Goal: Task Accomplishment & Management: Use online tool/utility

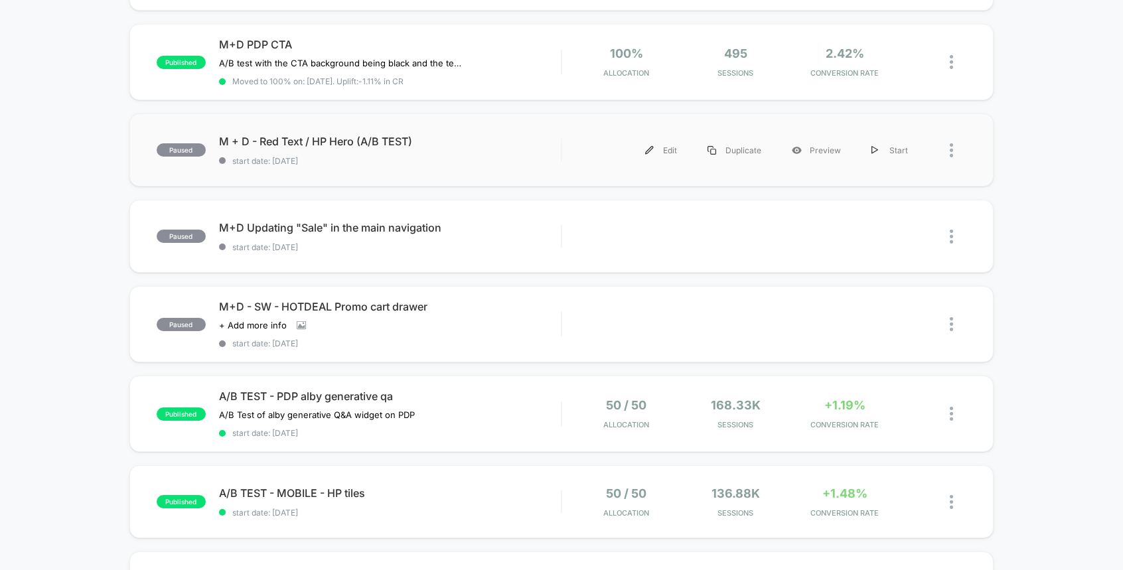
scroll to position [209, 0]
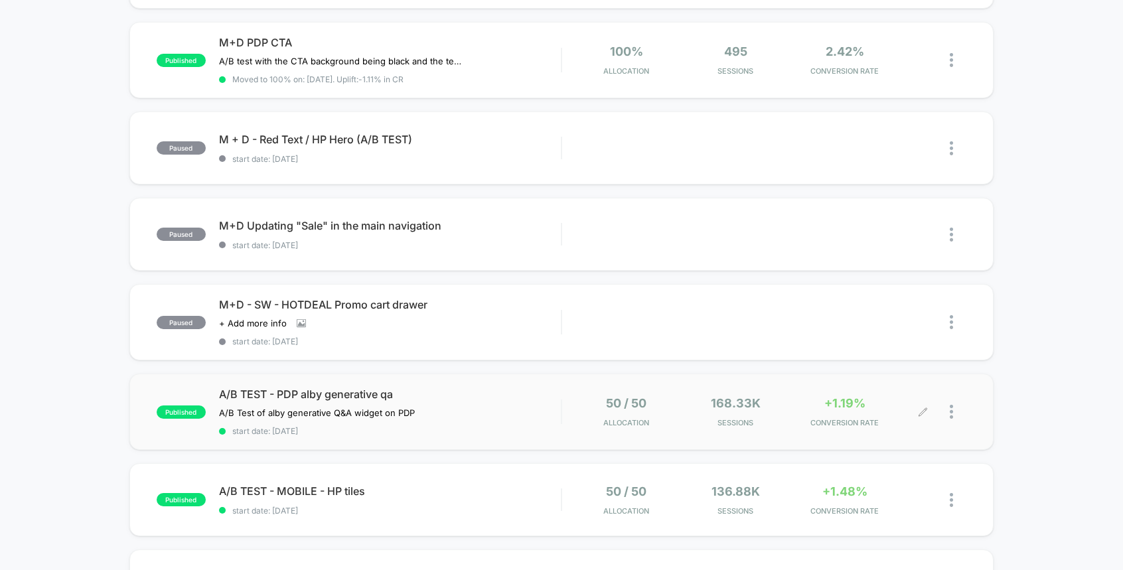
click at [925, 407] on icon at bounding box center [923, 412] width 10 height 10
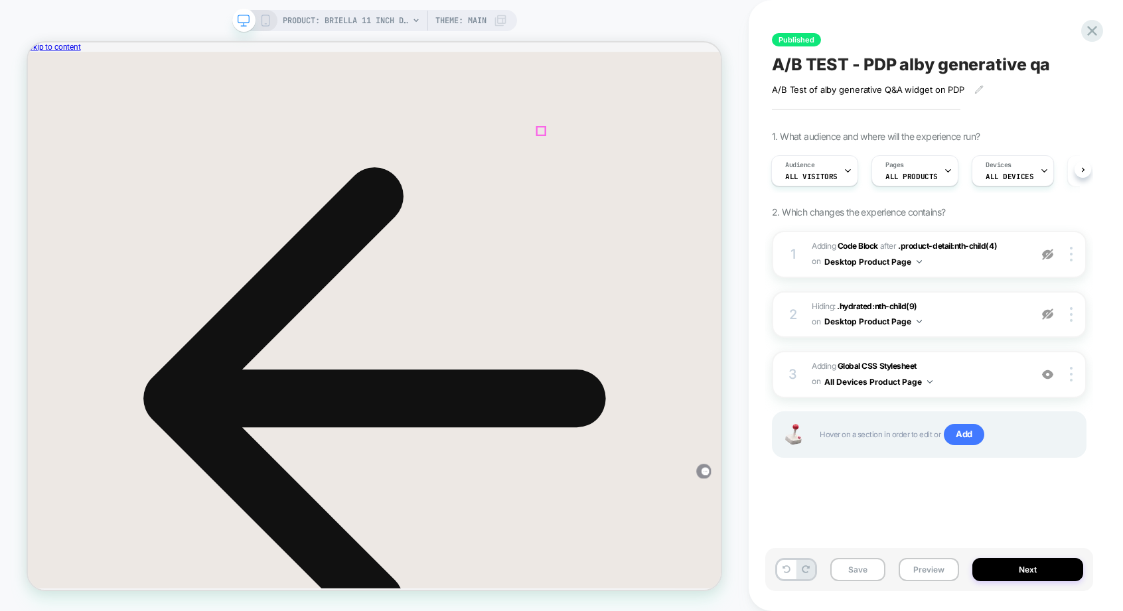
click at [28, 42] on icon at bounding box center [28, 42] width 0 height 0
click at [1086, 31] on icon at bounding box center [1092, 31] width 18 height 18
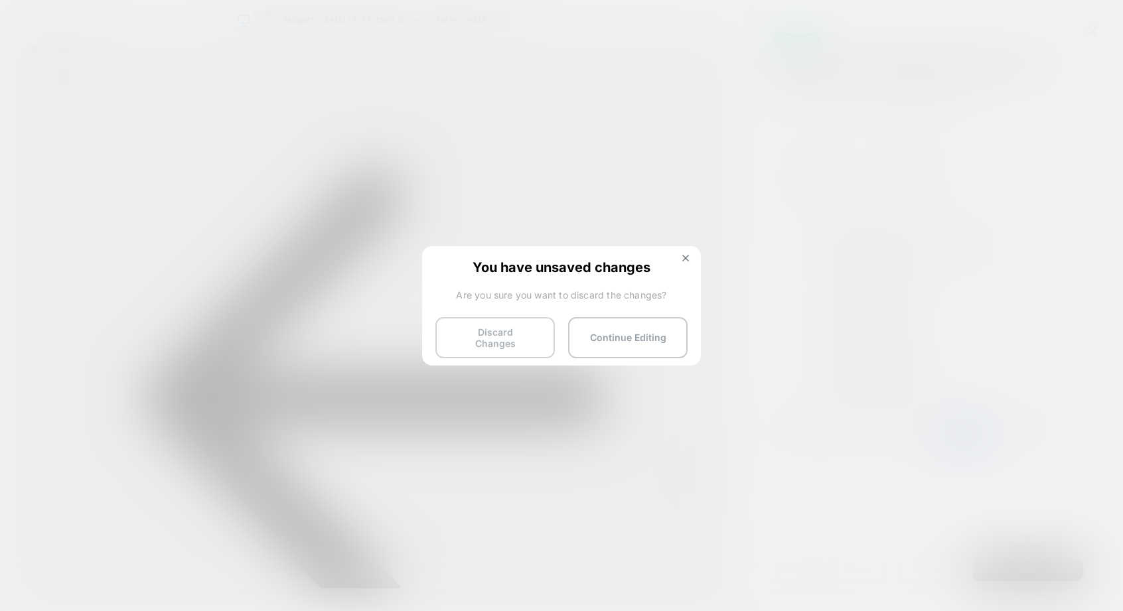
click at [513, 343] on button "Discard Changes" at bounding box center [494, 337] width 119 height 41
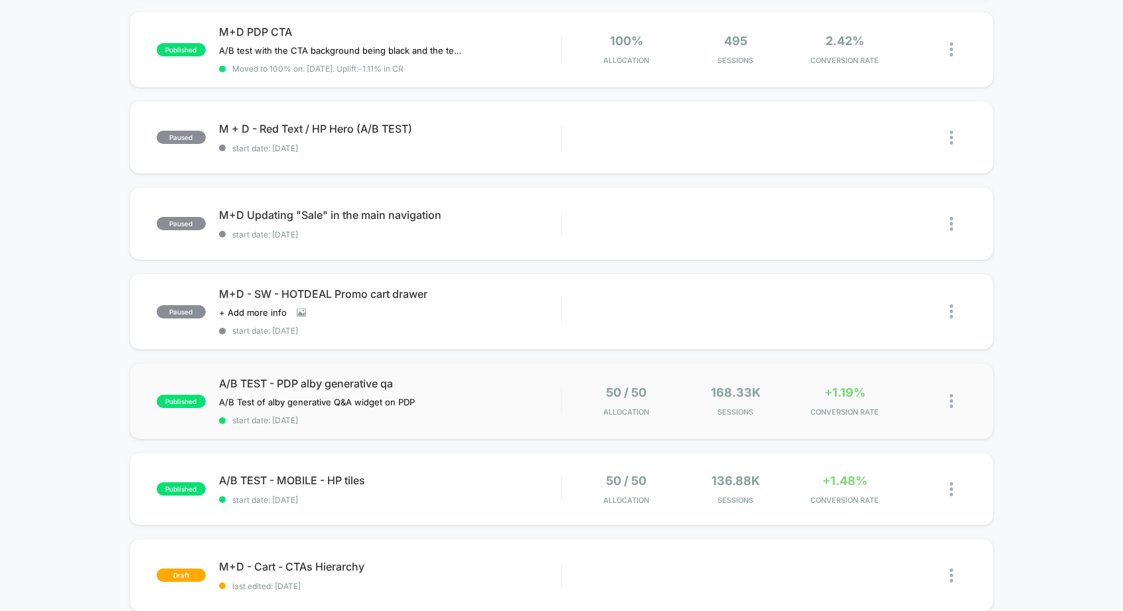
scroll to position [220, 0]
click at [930, 398] on div at bounding box center [945, 401] width 44 height 31
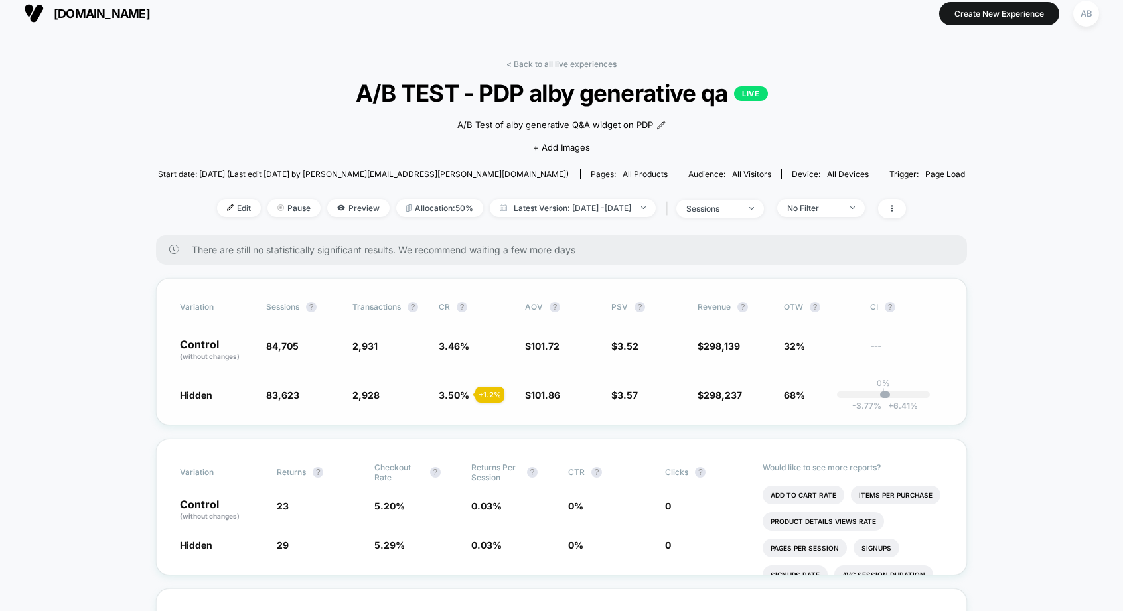
scroll to position [9, 0]
click at [917, 122] on div "< Back to all live experiences A/B TEST - PDP alby generative qa LIVE A/B Test …" at bounding box center [562, 148] width 808 height 176
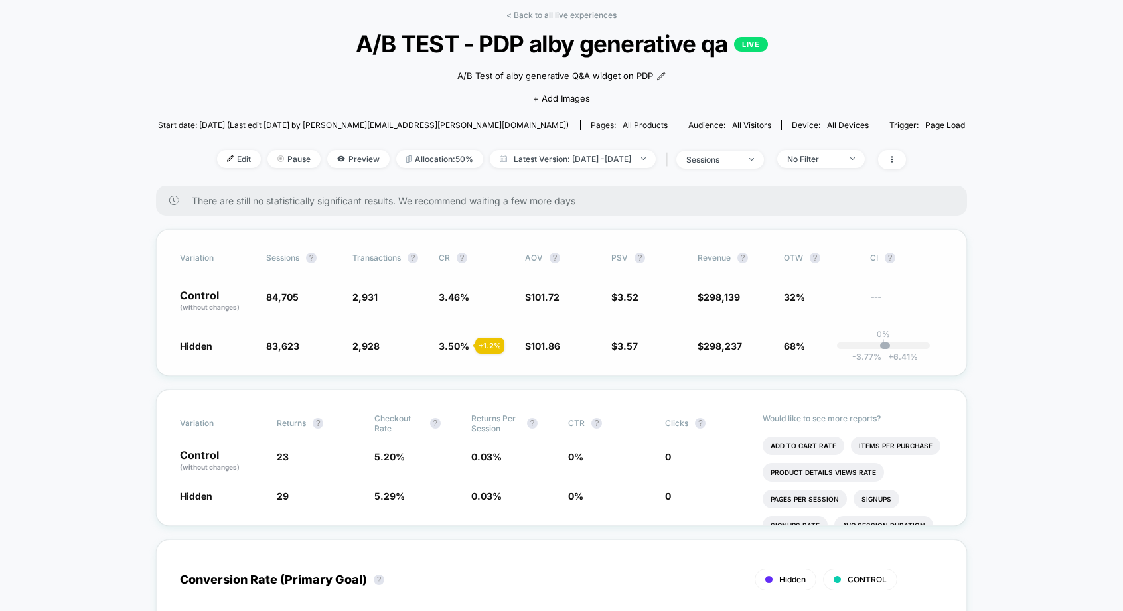
scroll to position [61, 0]
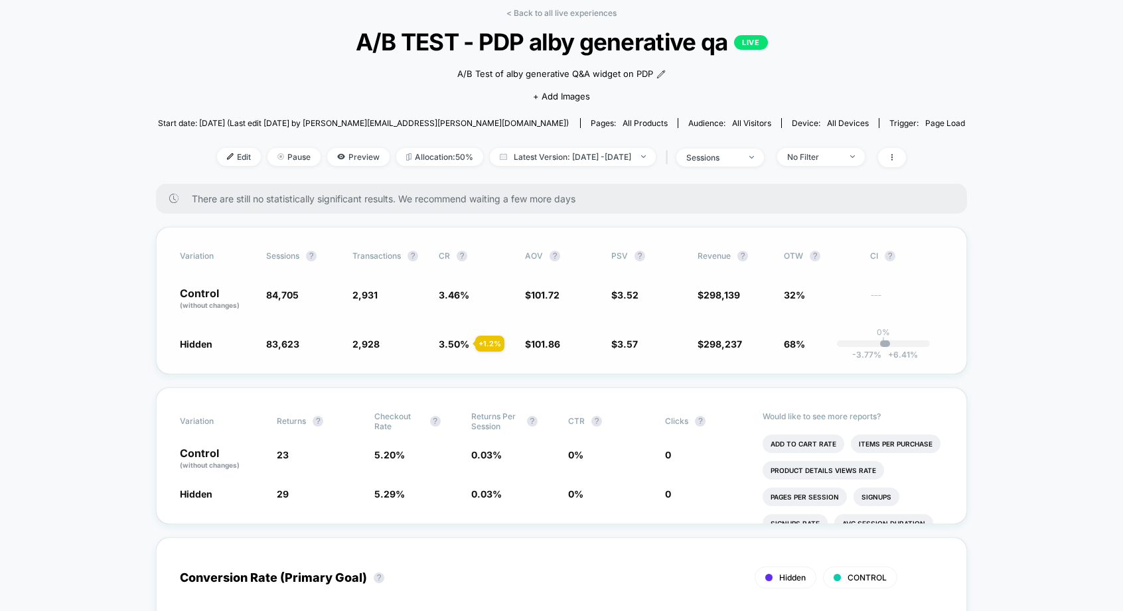
click at [455, 362] on div "Variation Sessions ? Transactions ? CR ? AOV ? PSV ? Revenue ? OTW ? CI ? Contr…" at bounding box center [561, 300] width 811 height 147
drag, startPoint x: 499, startPoint y: 342, endPoint x: 465, endPoint y: 340, distance: 33.9
click at [465, 340] on span "3.50 % + 1.2 %" at bounding box center [454, 344] width 31 height 11
click at [566, 363] on div "Variation Sessions ? Transactions ? CR ? AOV ? PSV ? Revenue ? OTW ? CI ? Contr…" at bounding box center [561, 300] width 811 height 147
drag, startPoint x: 201, startPoint y: 289, endPoint x: 260, endPoint y: 311, distance: 62.4
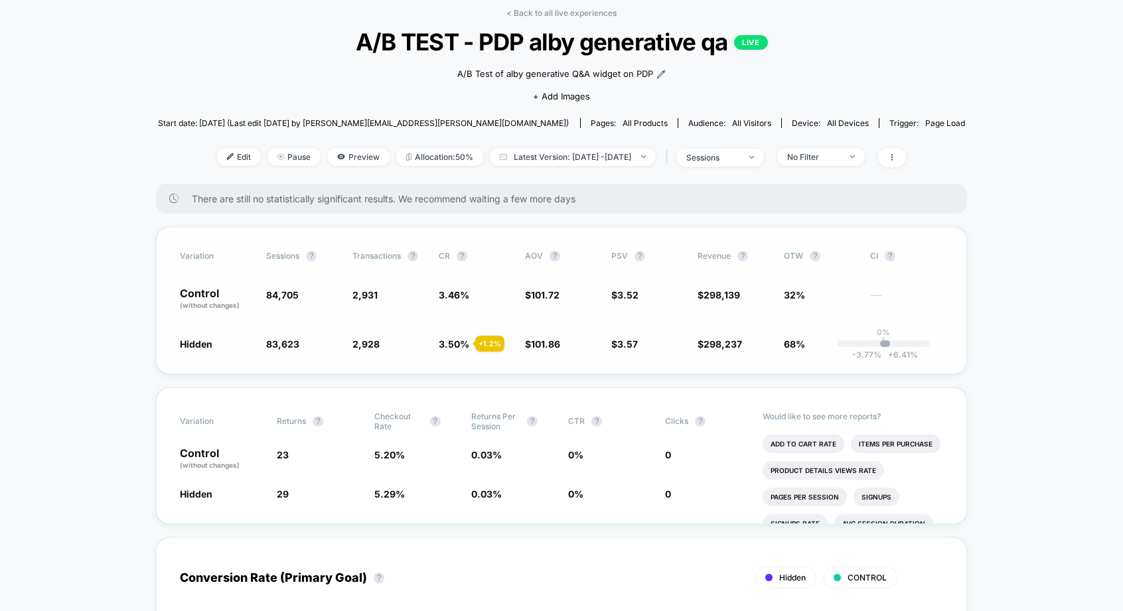
click at [260, 311] on div "Variation Sessions ? Transactions ? CR ? AOV ? PSV ? Revenue ? OTW ? CI ? Contr…" at bounding box center [561, 300] width 811 height 147
drag, startPoint x: 249, startPoint y: 306, endPoint x: 173, endPoint y: 292, distance: 76.9
click at [173, 292] on div "Variation Sessions ? Transactions ? CR ? AOV ? PSV ? Revenue ? OTW ? CI ? Contr…" at bounding box center [561, 300] width 811 height 147
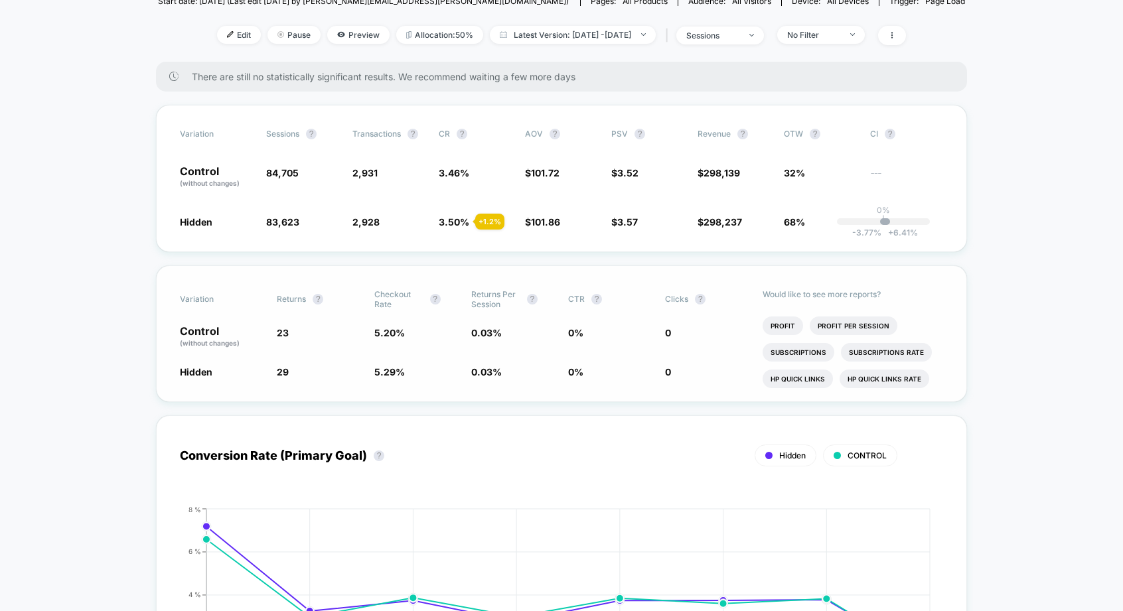
scroll to position [185, 0]
drag, startPoint x: 294, startPoint y: 329, endPoint x: 258, endPoint y: 327, distance: 36.6
click at [258, 327] on div "Control (without changes) 23 5.20 % 0.03 % 0 % 0" at bounding box center [561, 336] width 763 height 23
drag, startPoint x: 291, startPoint y: 325, endPoint x: 267, endPoint y: 324, distance: 24.6
click at [267, 325] on div "Control (without changes) 23 5.20 % 0.03 % 0 % 0" at bounding box center [561, 336] width 763 height 23
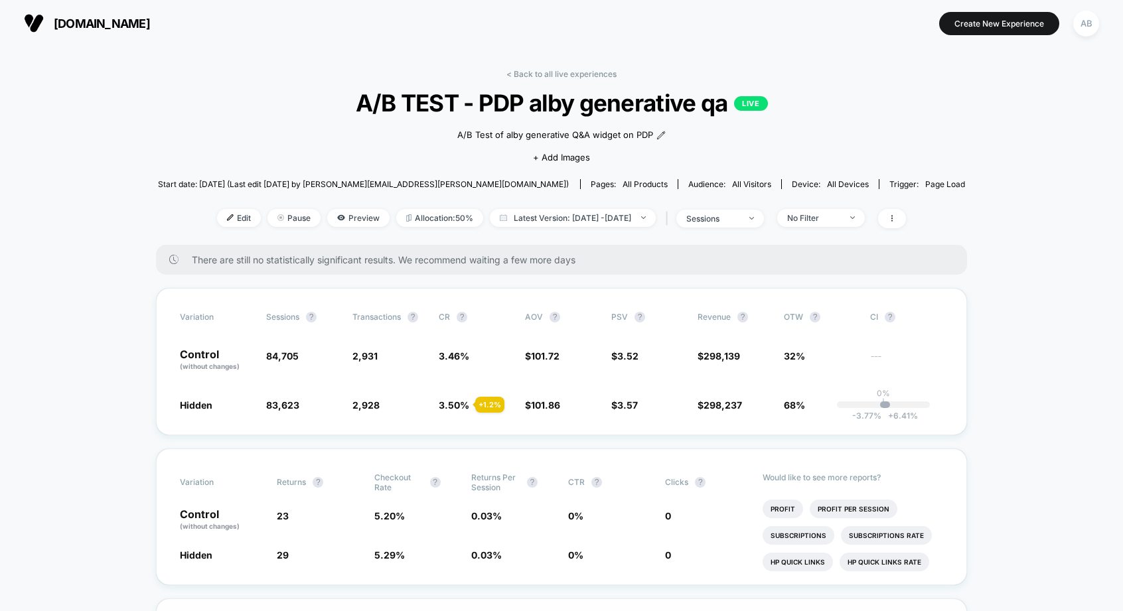
scroll to position [1, 0]
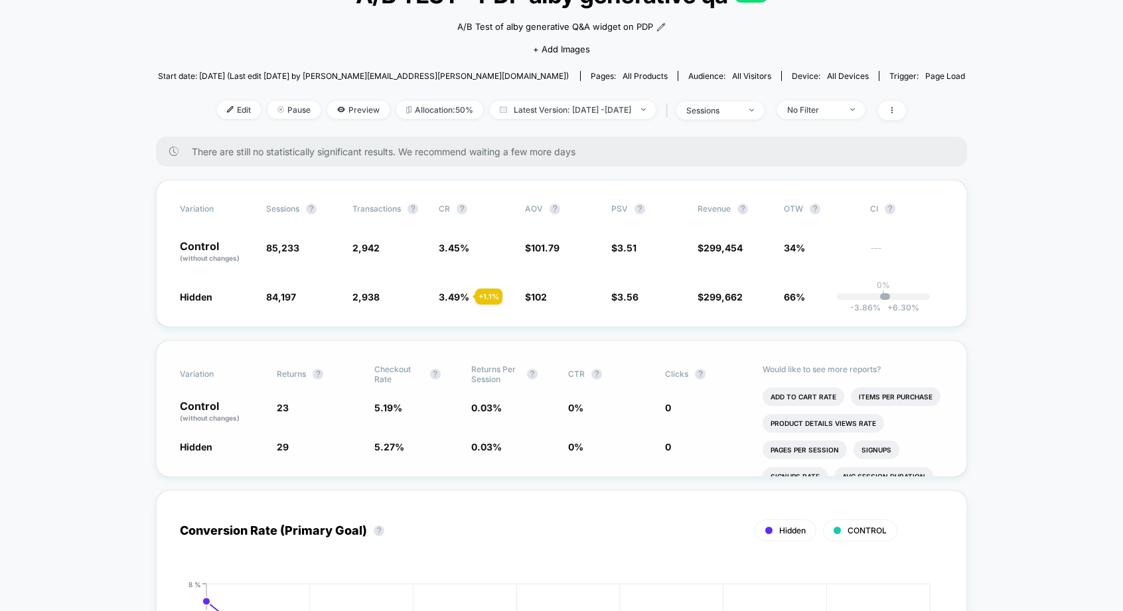
scroll to position [107, 0]
click at [279, 417] on span "23" at bounding box center [319, 413] width 84 height 23
click at [286, 425] on div "Variation Returns ? Checkout Rate ? Returns Per Session ? CTR ? Clicks ? Contro…" at bounding box center [561, 410] width 811 height 137
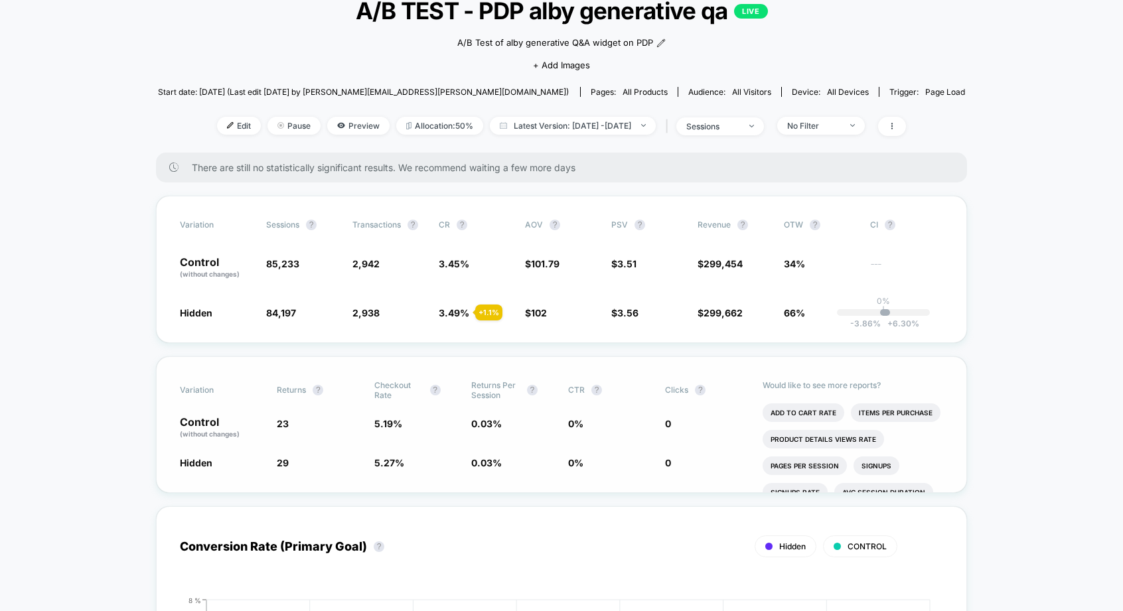
scroll to position [88, 0]
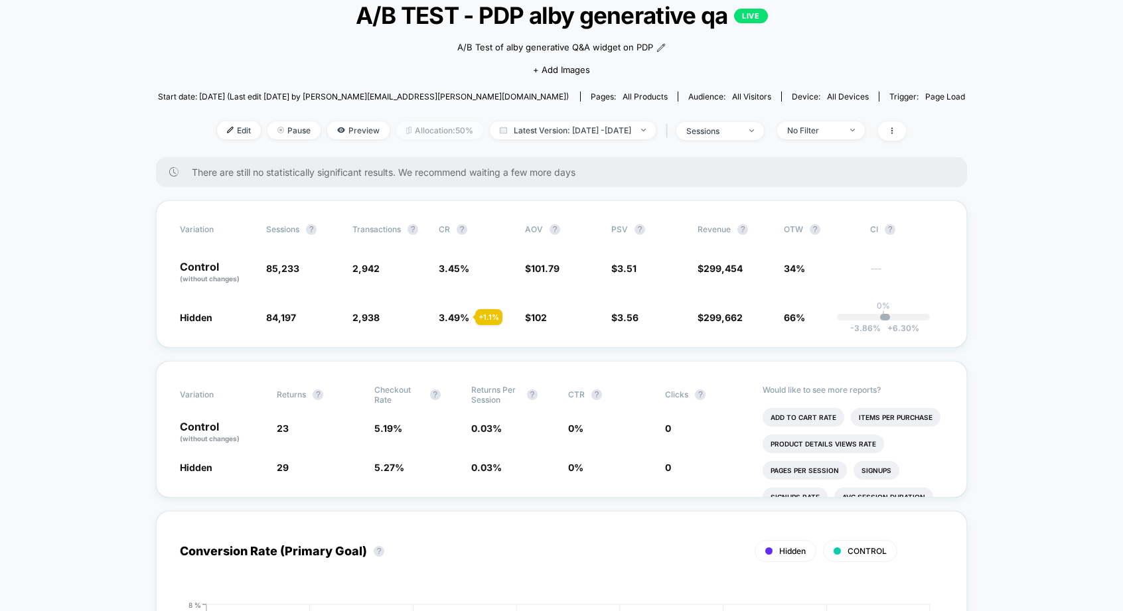
click at [417, 131] on span "Allocation: 50%" at bounding box center [439, 130] width 87 height 18
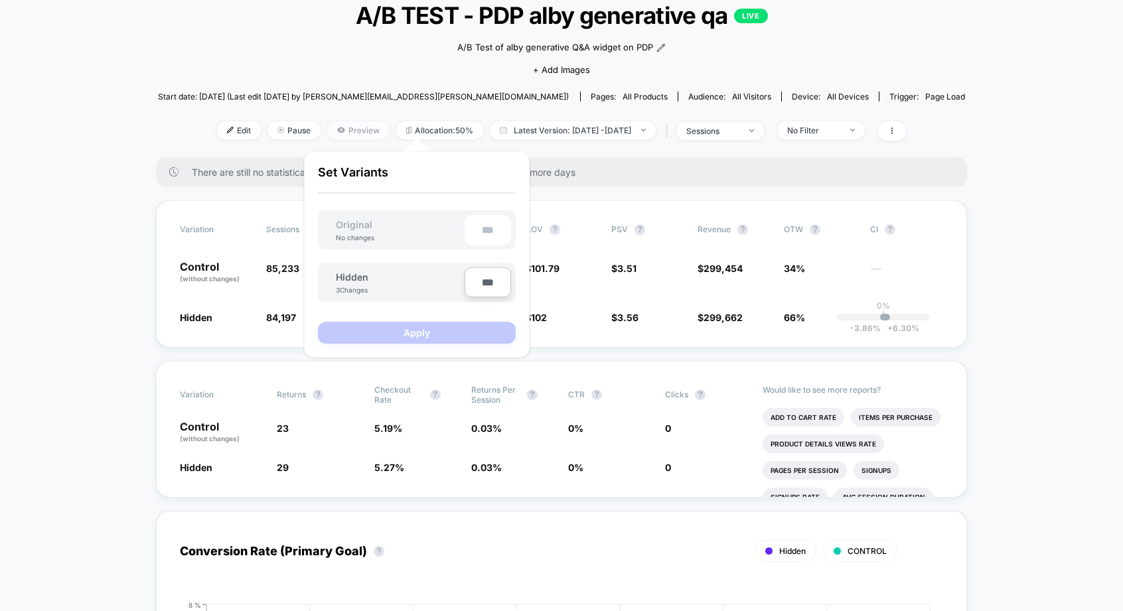
click at [340, 129] on span "Preview" at bounding box center [358, 130] width 62 height 18
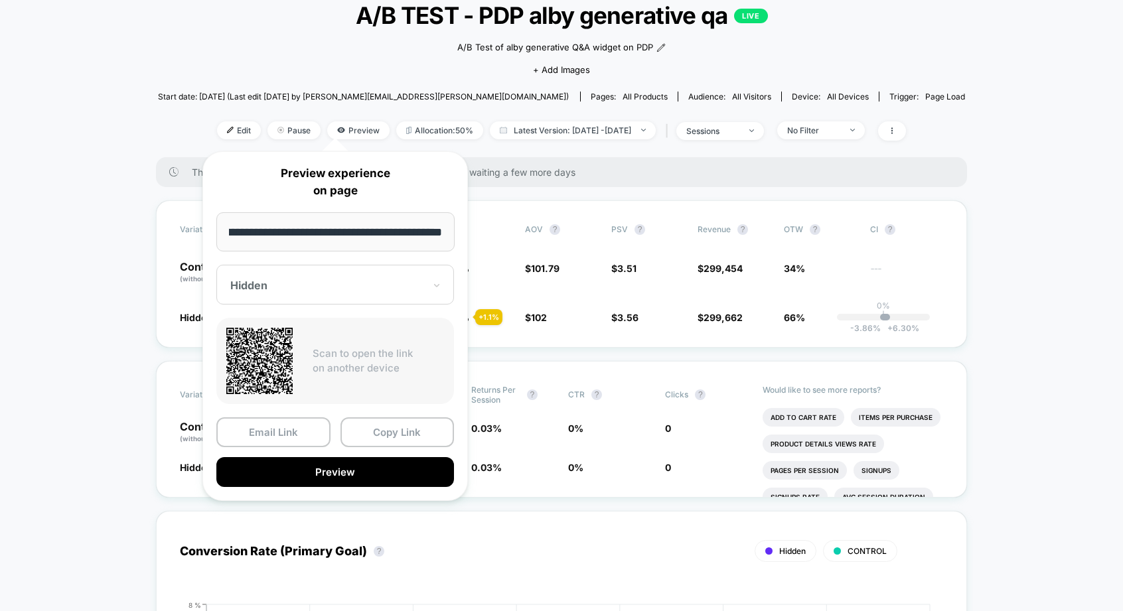
scroll to position [0, 0]
click at [391, 412] on div "**********" at bounding box center [334, 326] width 265 height 350
click at [396, 425] on button "Copy Link" at bounding box center [397, 432] width 114 height 30
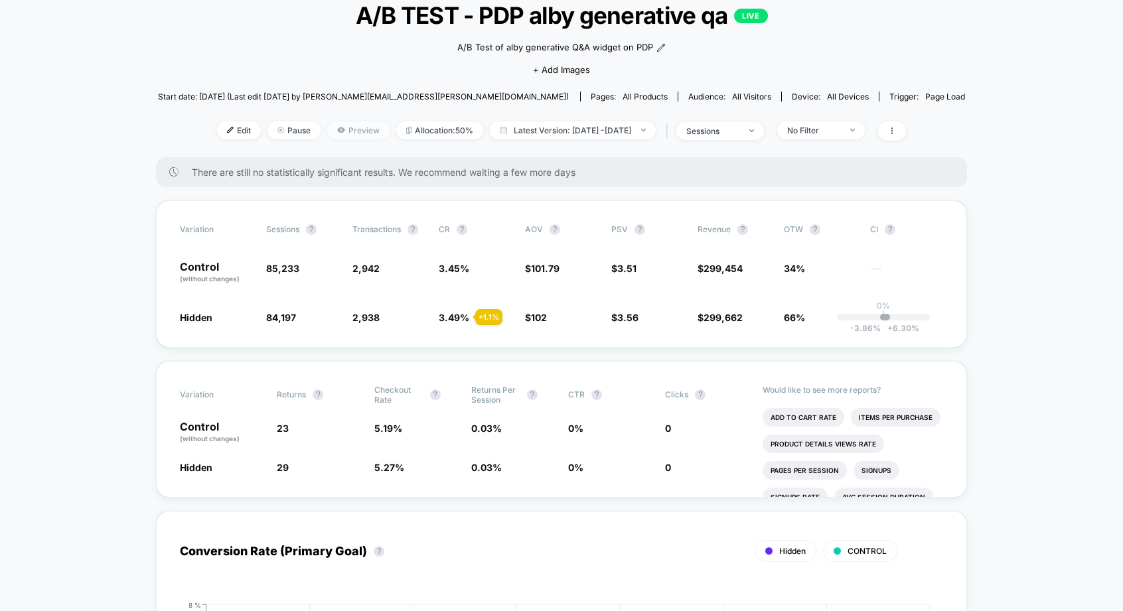
click at [354, 123] on span "Preview" at bounding box center [358, 130] width 62 height 18
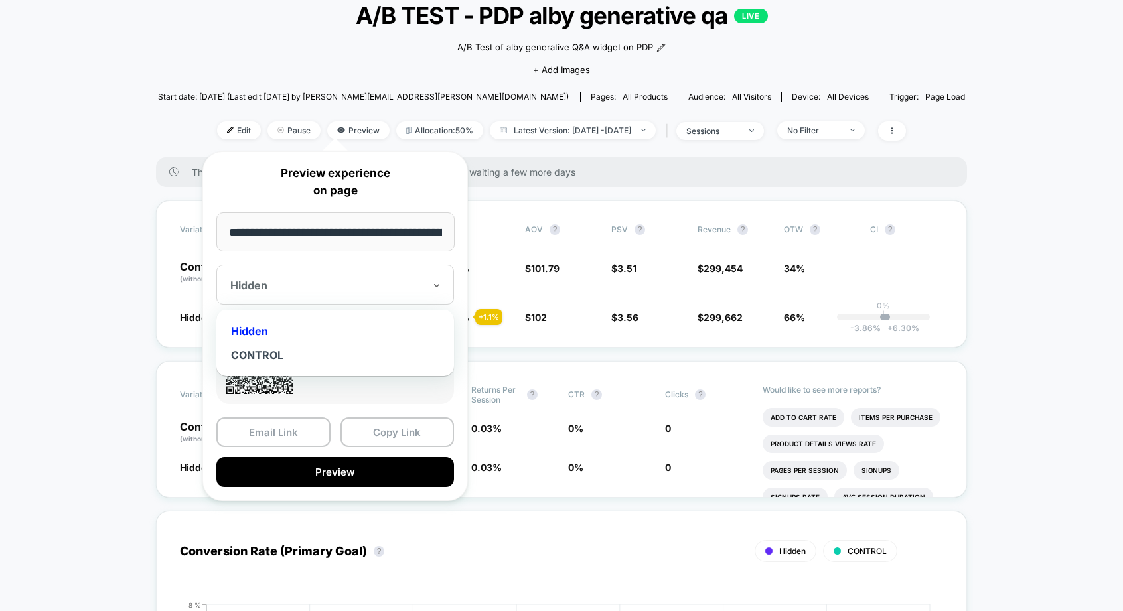
click at [348, 287] on div at bounding box center [327, 285] width 194 height 13
click at [333, 352] on div "CONTROL" at bounding box center [335, 355] width 224 height 24
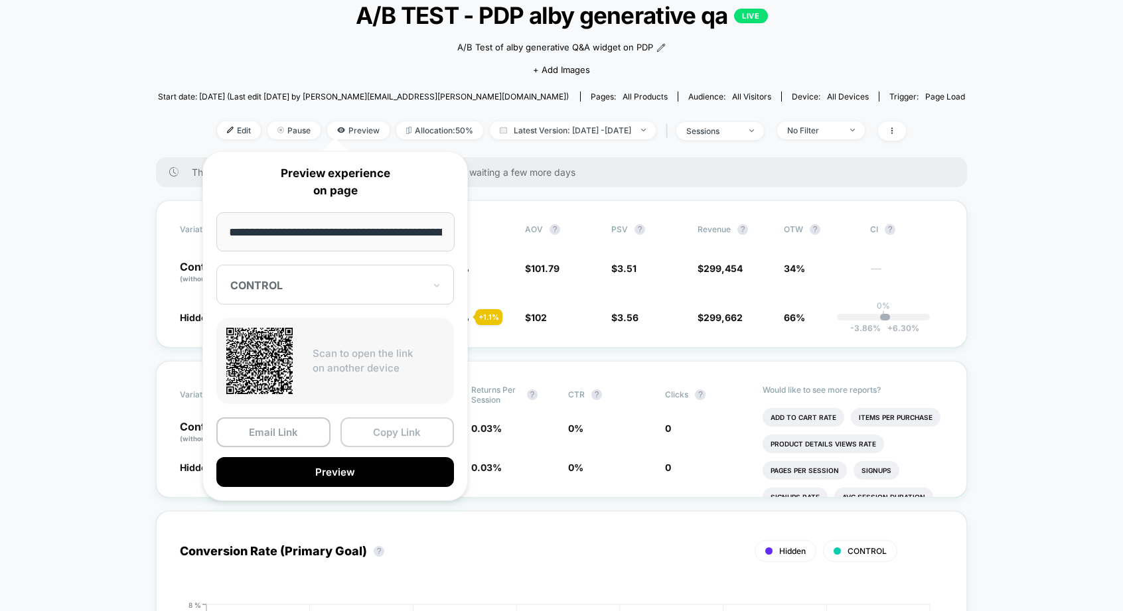
click at [404, 425] on button "Copy Link" at bounding box center [397, 432] width 114 height 30
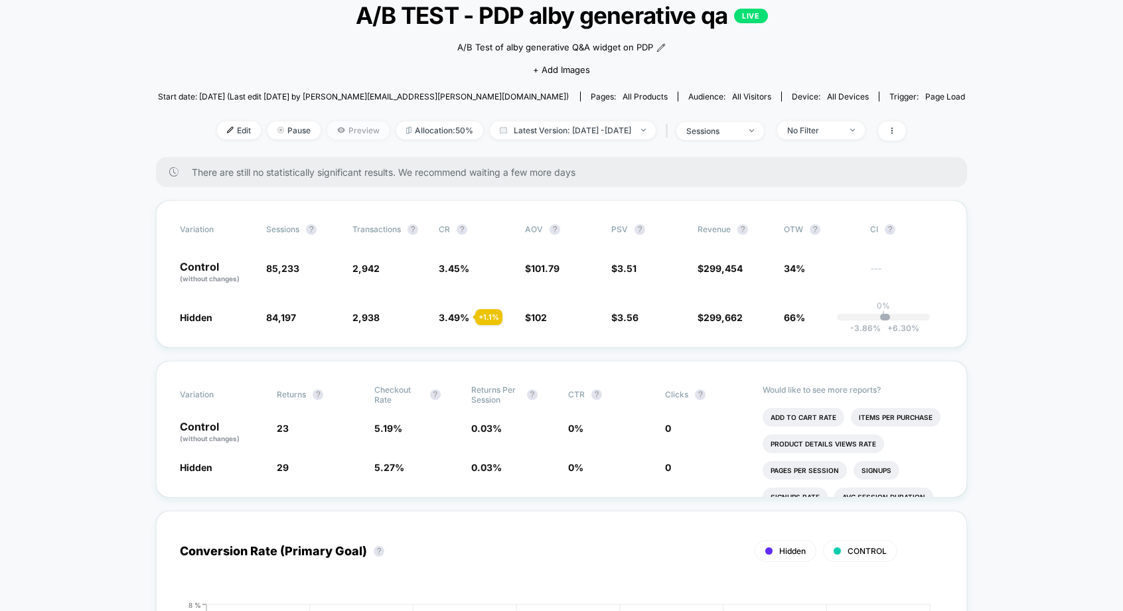
click at [338, 132] on span "Preview" at bounding box center [358, 130] width 62 height 18
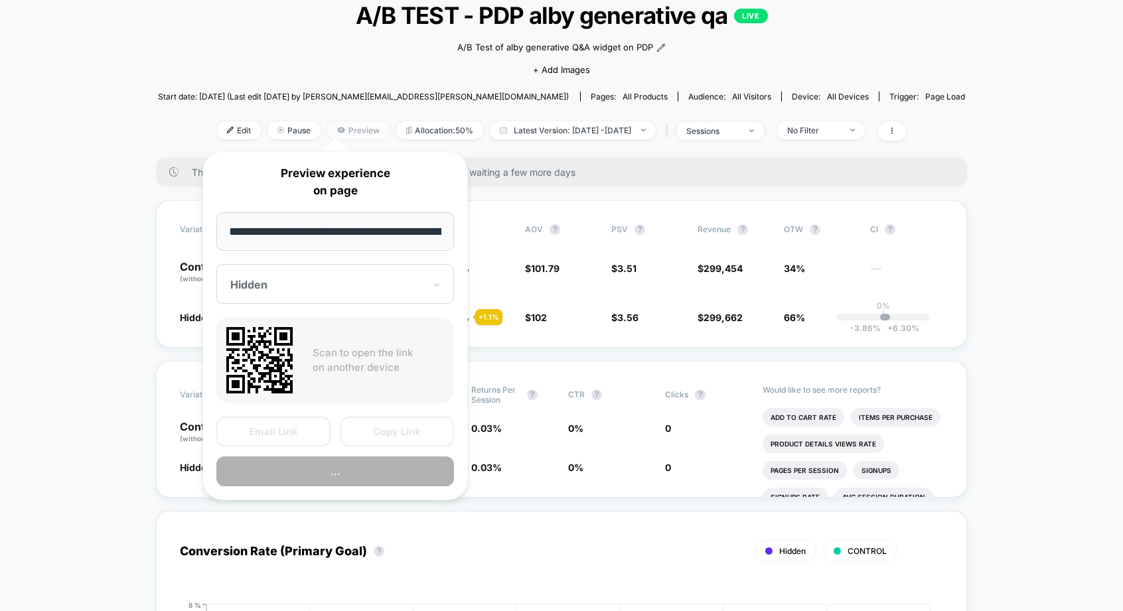
scroll to position [0, 139]
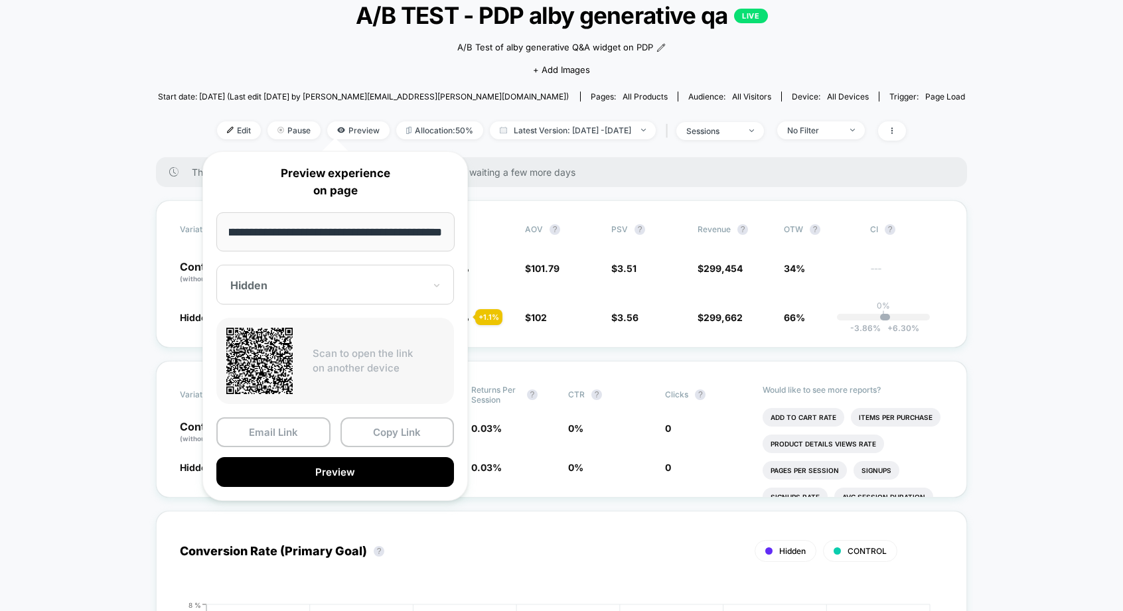
click at [402, 236] on input "**********" at bounding box center [335, 231] width 238 height 39
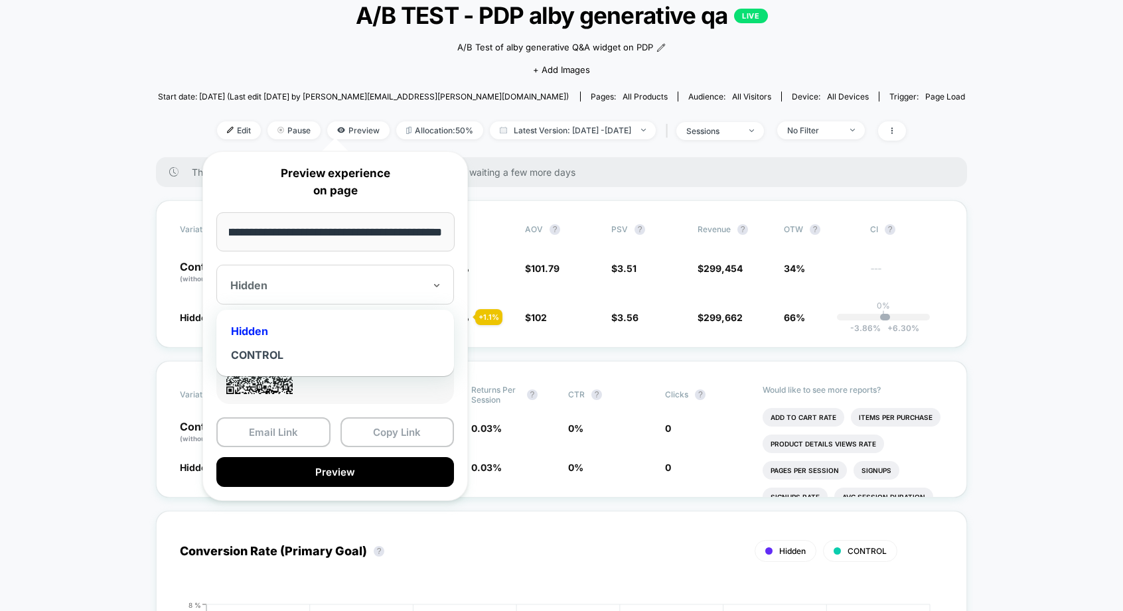
scroll to position [0, 0]
click at [410, 287] on div at bounding box center [327, 285] width 194 height 13
click at [399, 321] on div "Hidden" at bounding box center [335, 331] width 224 height 24
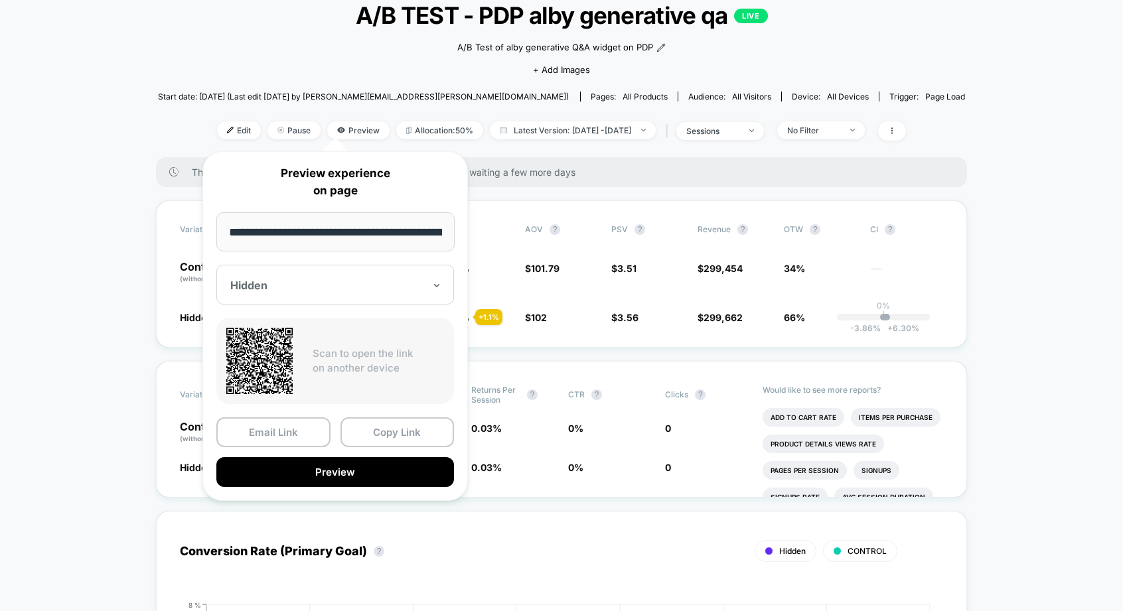
click at [417, 275] on div "Hidden" at bounding box center [335, 285] width 238 height 40
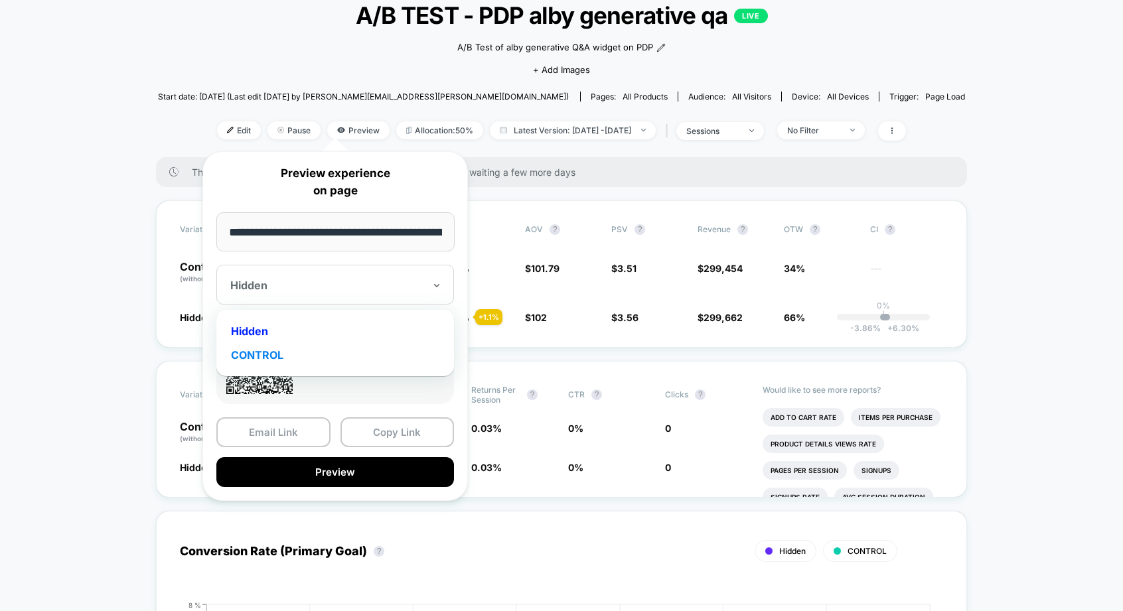
click at [391, 354] on div "CONTROL" at bounding box center [335, 355] width 224 height 24
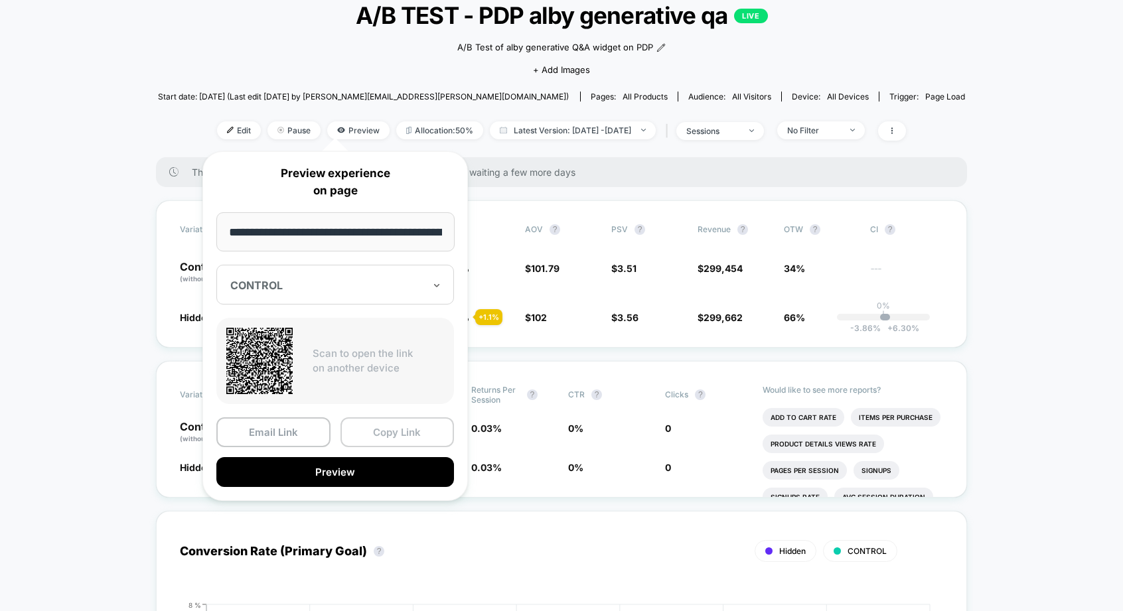
click at [406, 434] on button "Copy Link" at bounding box center [397, 432] width 114 height 30
